Goal: Find specific page/section: Find specific page/section

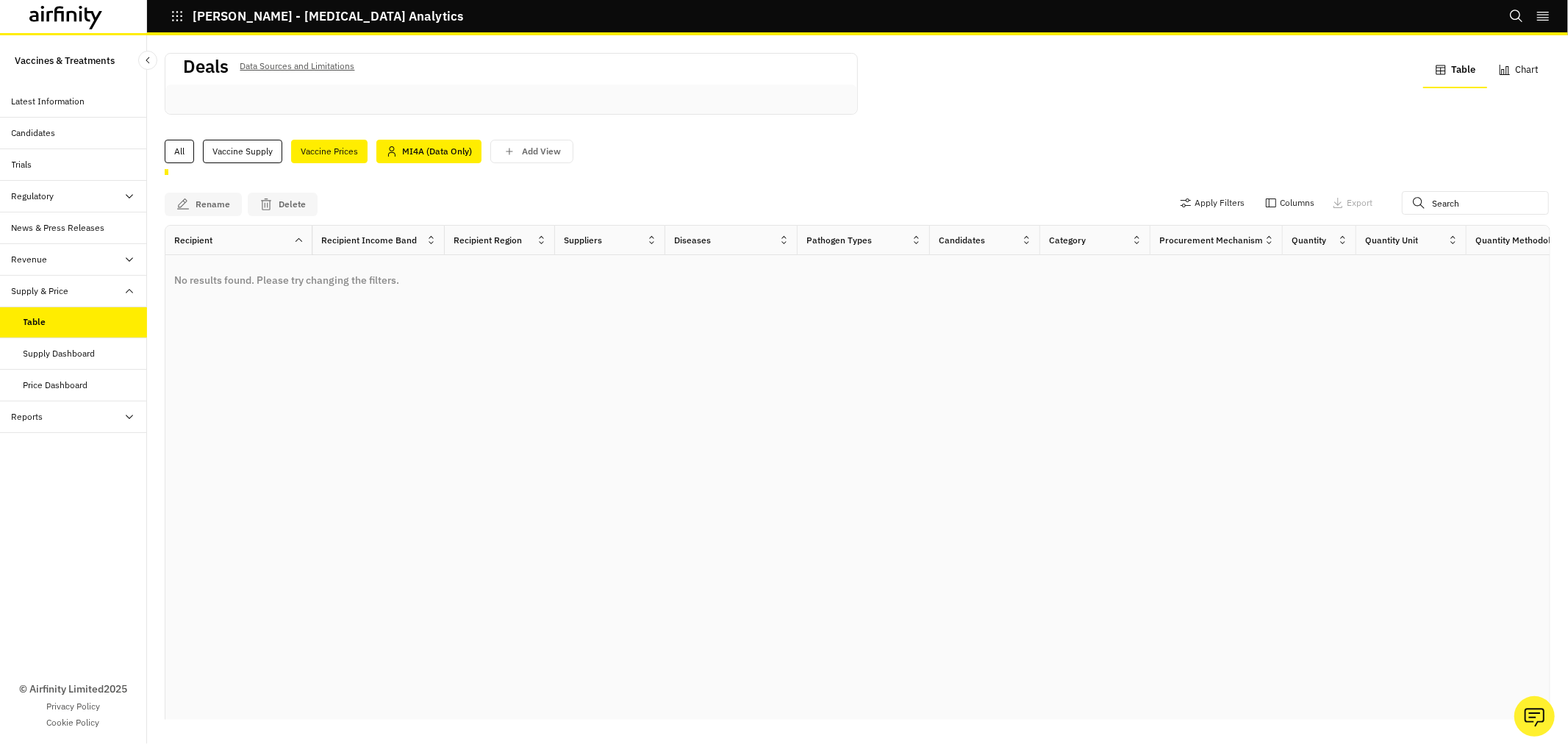
click at [331, 156] on div "Vaccine Prices" at bounding box center [329, 151] width 76 height 23
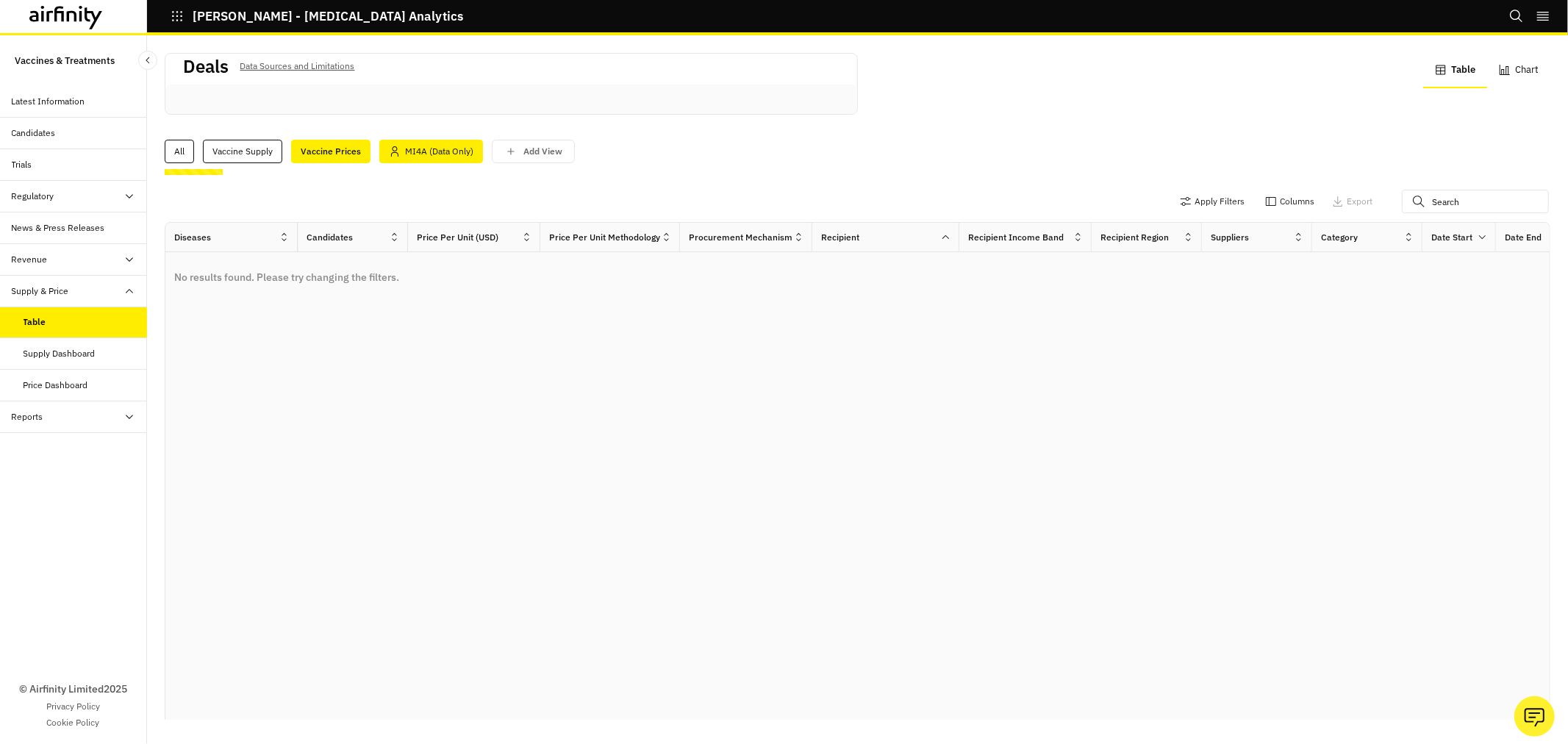
click at [404, 157] on div "MI4A (Data Only)" at bounding box center [431, 151] width 104 height 23
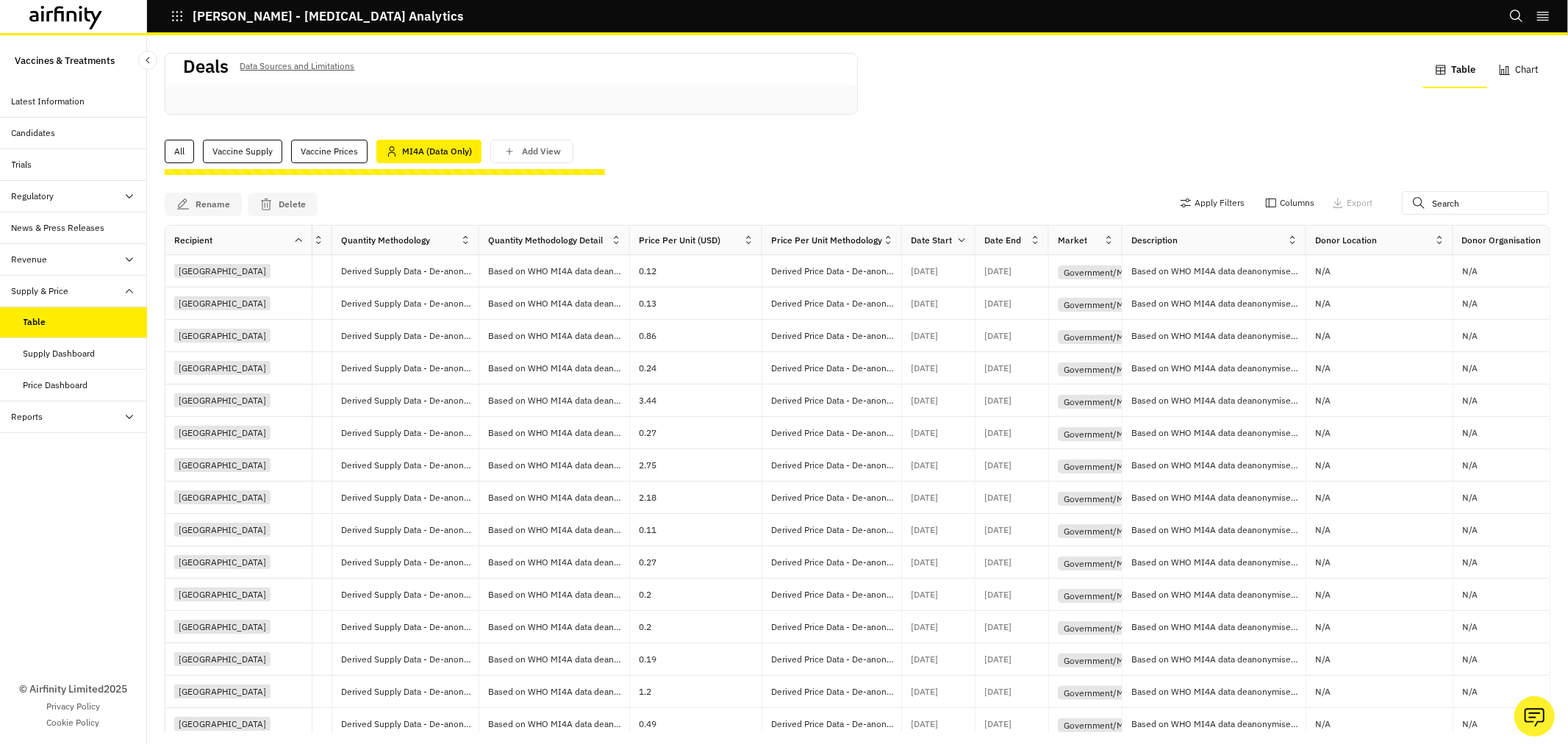
scroll to position [0, 1137]
click at [49, 119] on div "Candidates" at bounding box center [73, 133] width 147 height 32
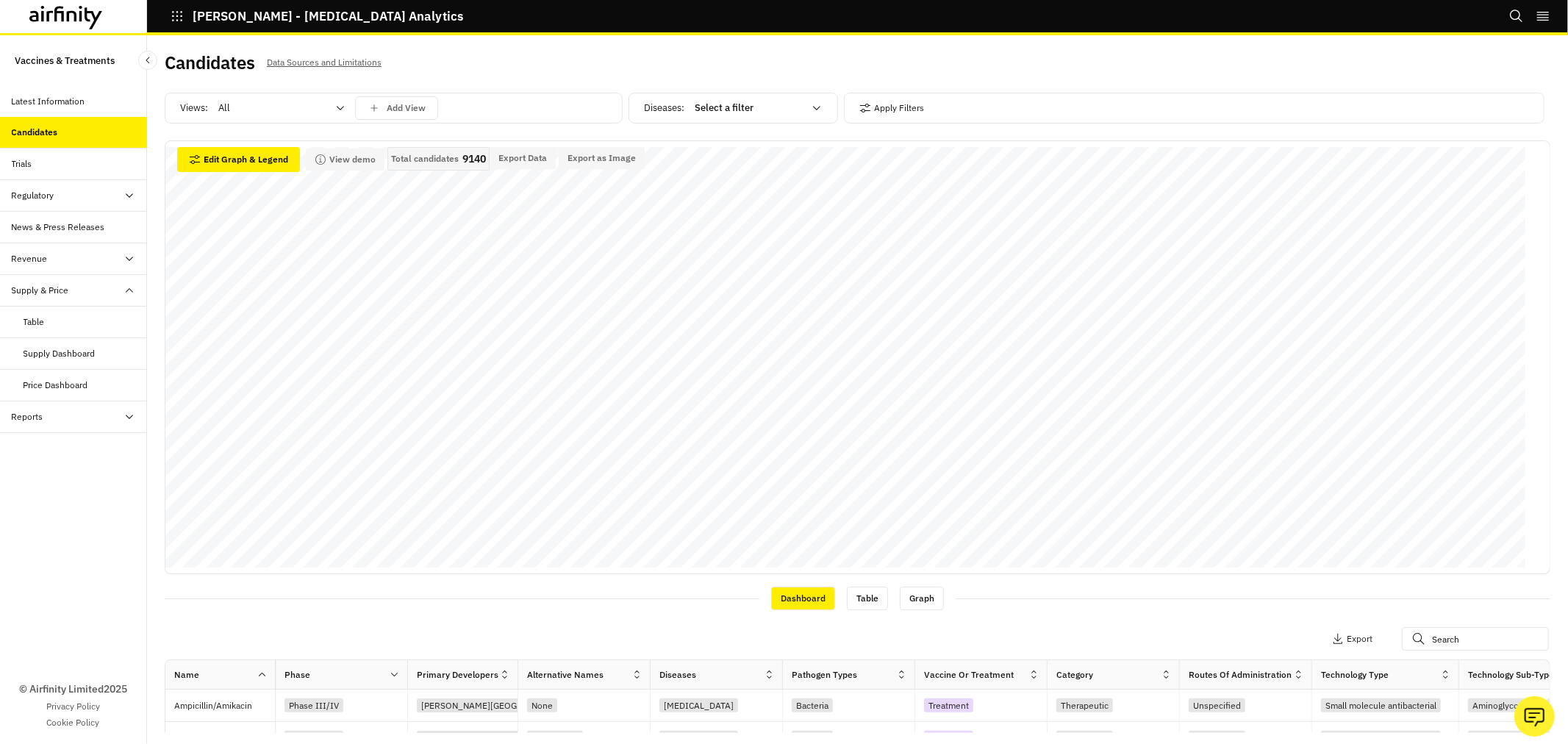
click at [790, 104] on div at bounding box center [749, 107] width 109 height 17
type input "H"
click at [384, 112] on div "Add View" at bounding box center [397, 107] width 58 height 13
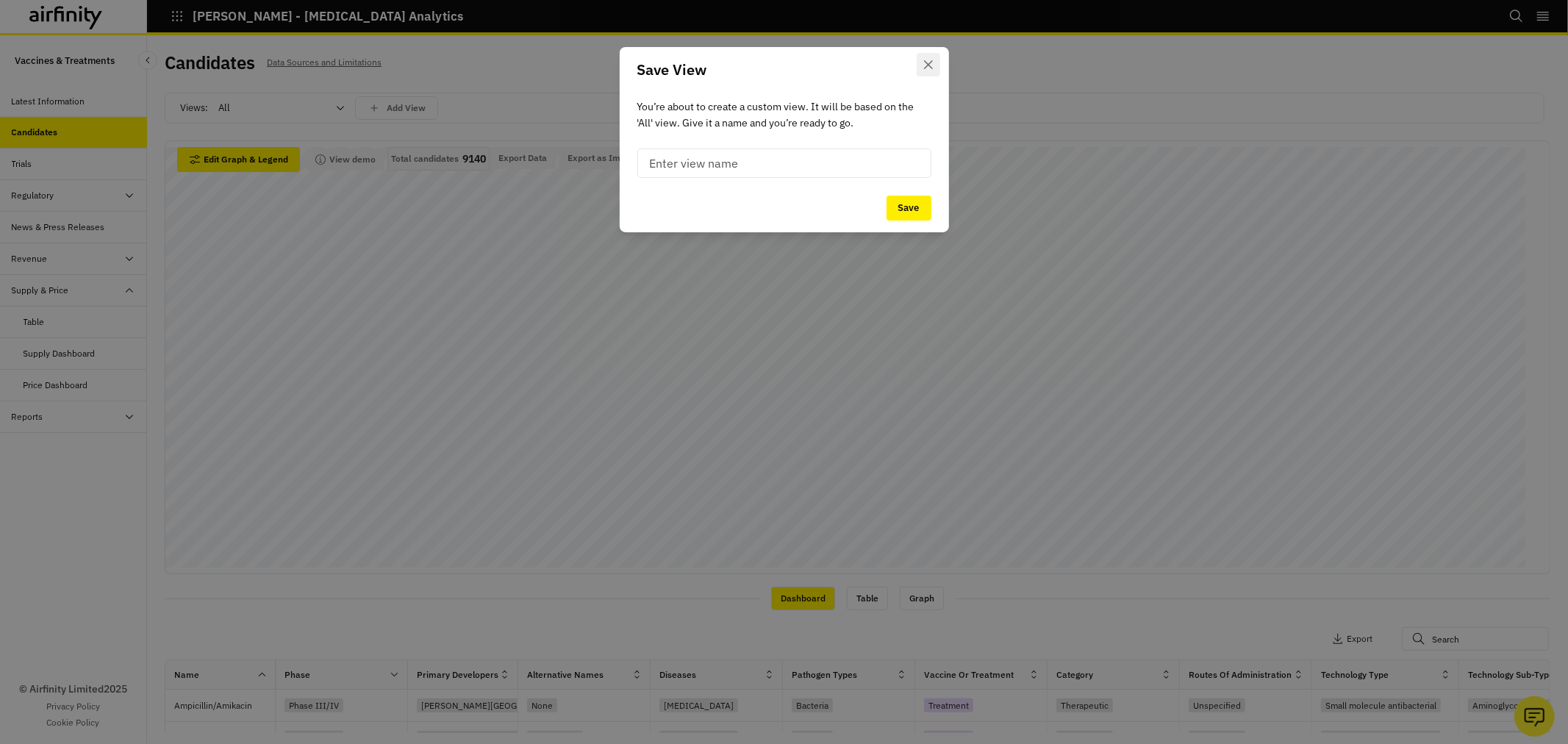
click at [935, 75] on button "Close" at bounding box center [928, 64] width 23 height 23
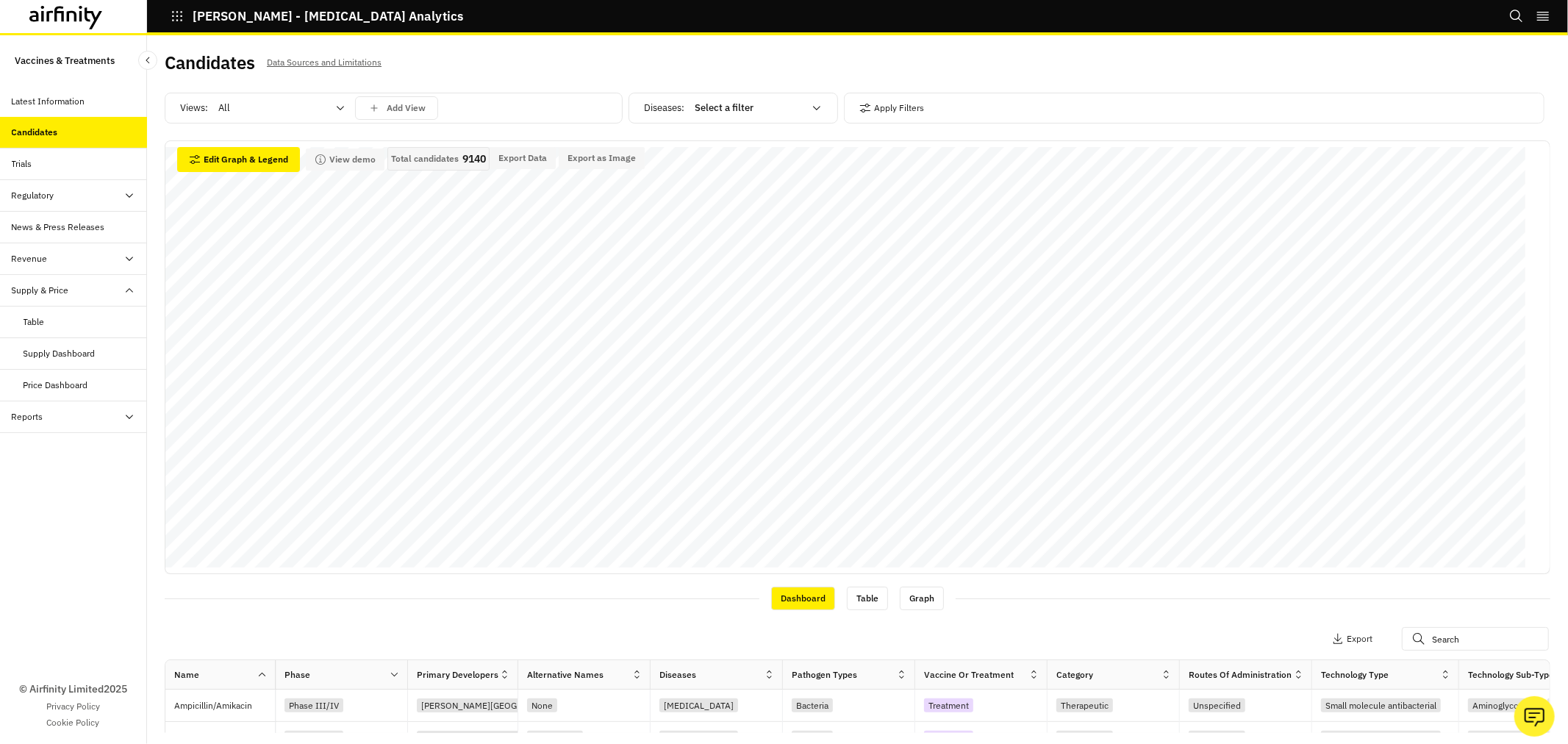
click at [342, 108] on icon at bounding box center [341, 108] width 8 height 5
click at [269, 195] on p "Treatments" at bounding box center [244, 197] width 50 height 14
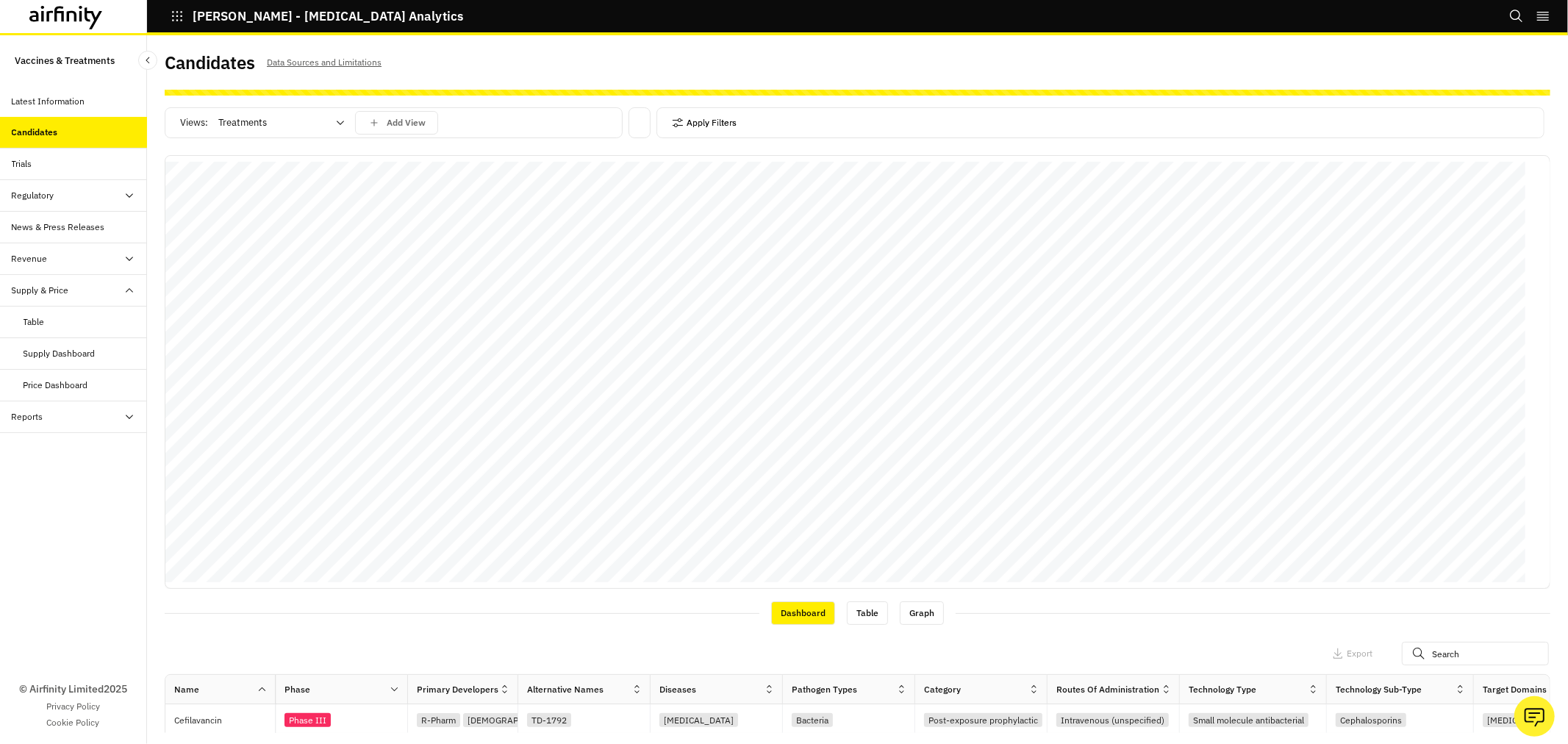
click at [686, 129] on button "Apply Filters" at bounding box center [704, 123] width 64 height 23
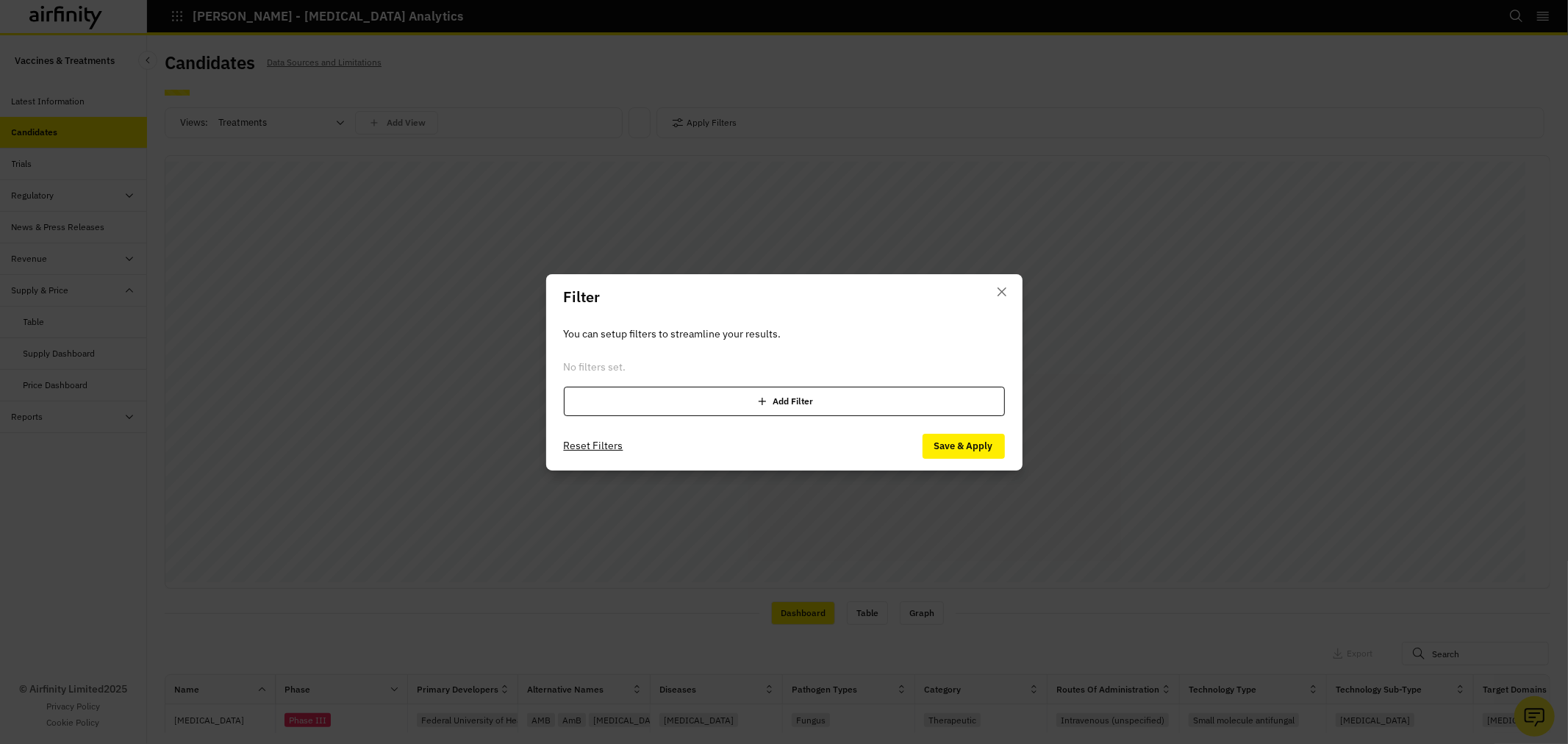
click at [879, 409] on div "Add Filter" at bounding box center [784, 401] width 441 height 30
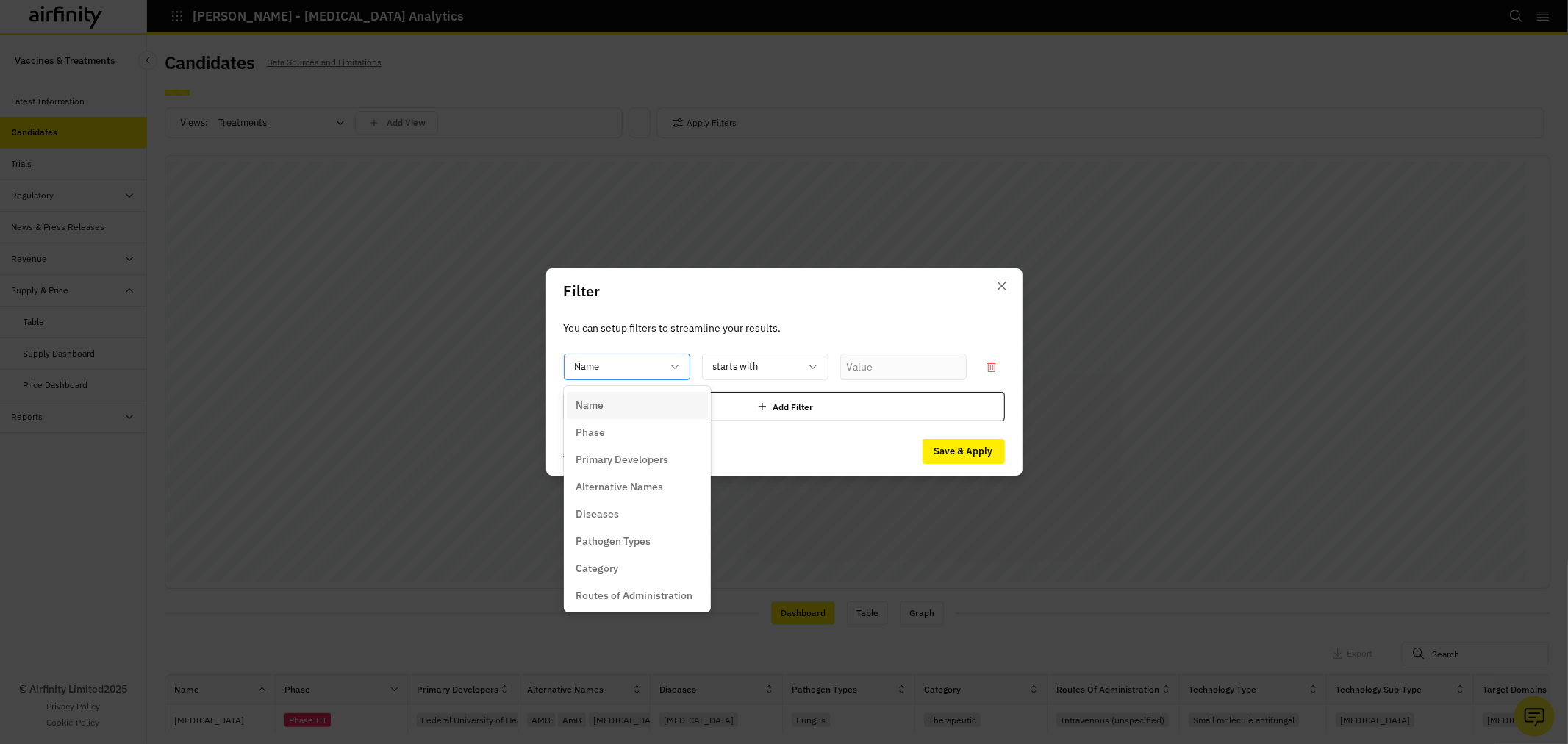
click at [664, 372] on div "Name" at bounding box center [617, 367] width 104 height 24
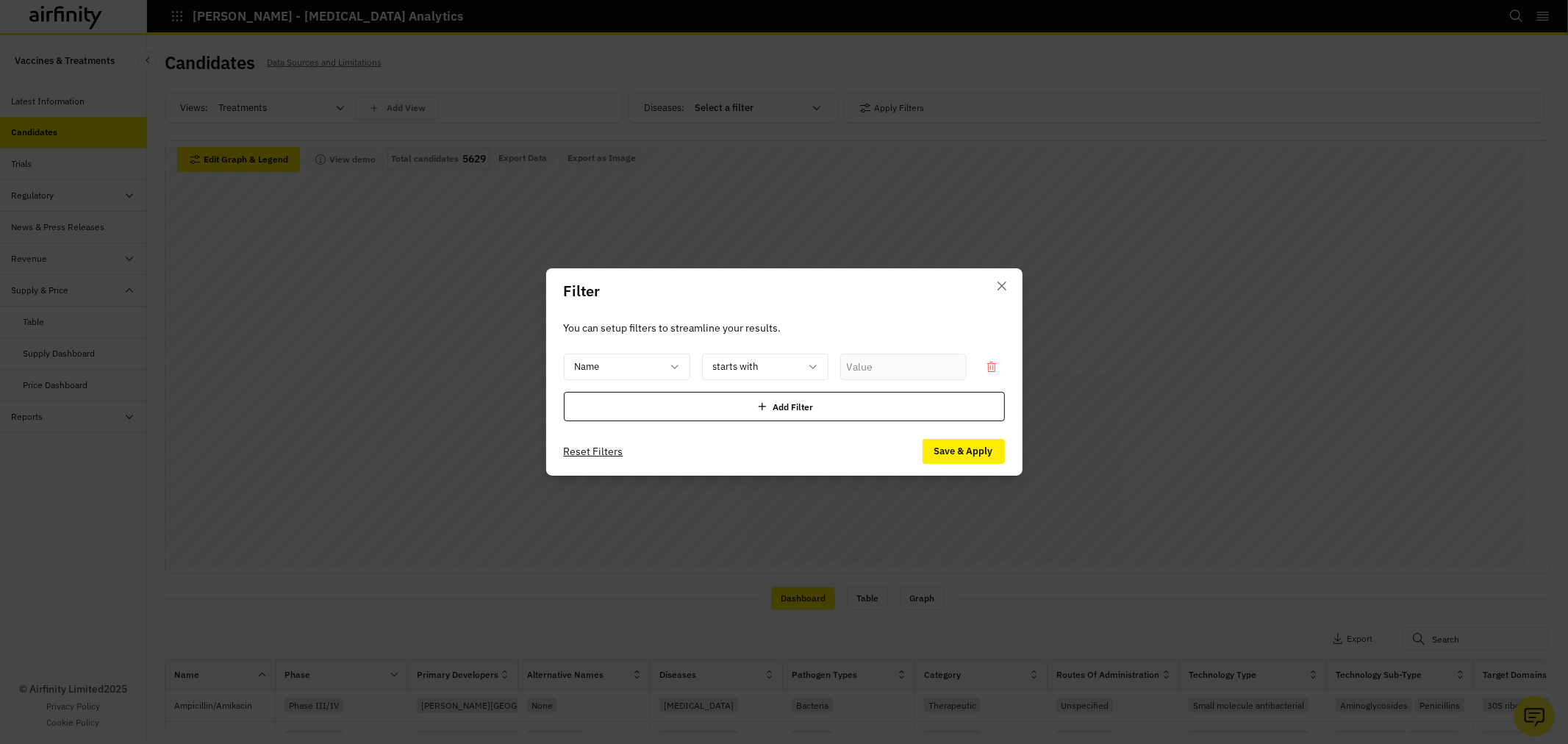
click at [1004, 603] on div "Filter You can setup filters to streamline your results. Name starts with Add F…" at bounding box center [784, 372] width 1568 height 744
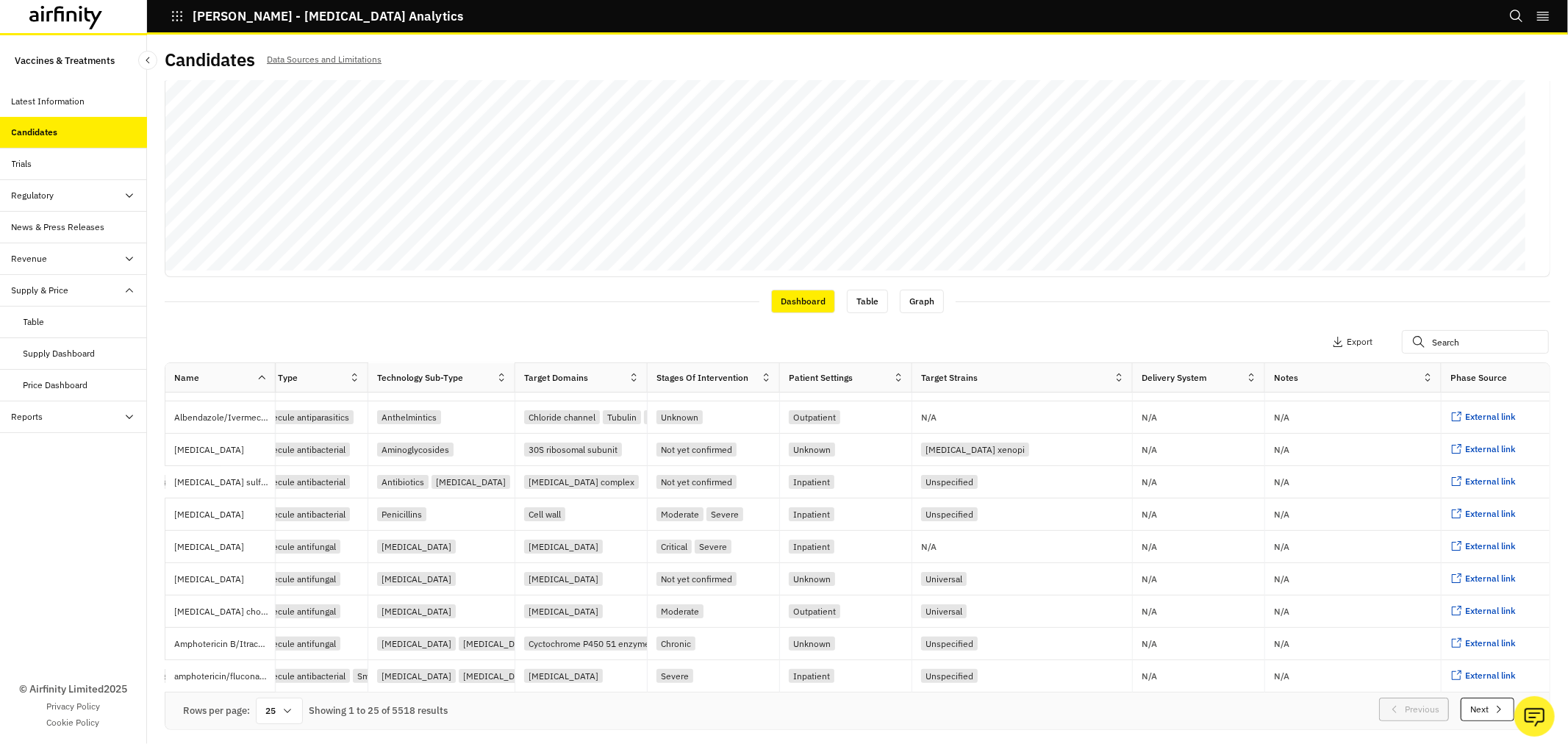
scroll to position [512, 1087]
